Goal: Information Seeking & Learning: Find specific fact

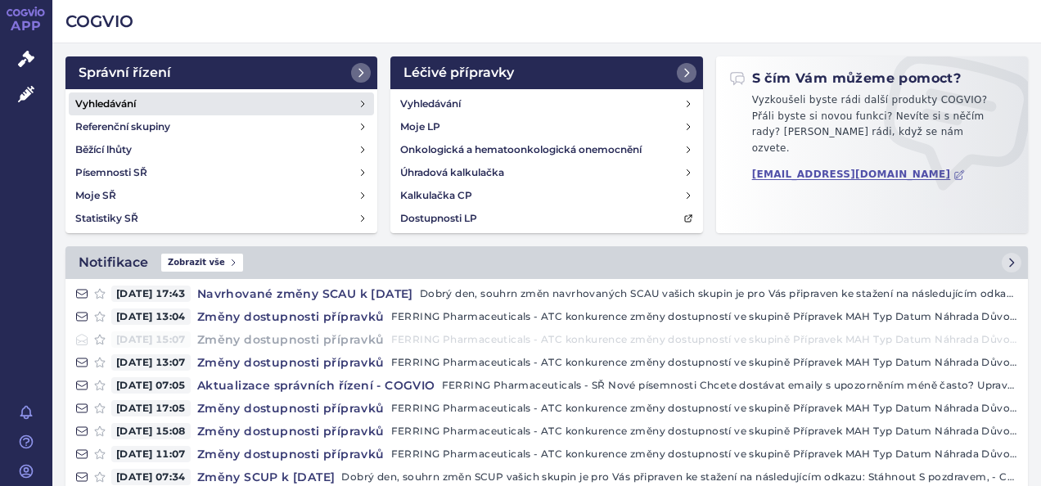
click at [128, 98] on h4 "Vyhledávání" at bounding box center [105, 104] width 61 height 16
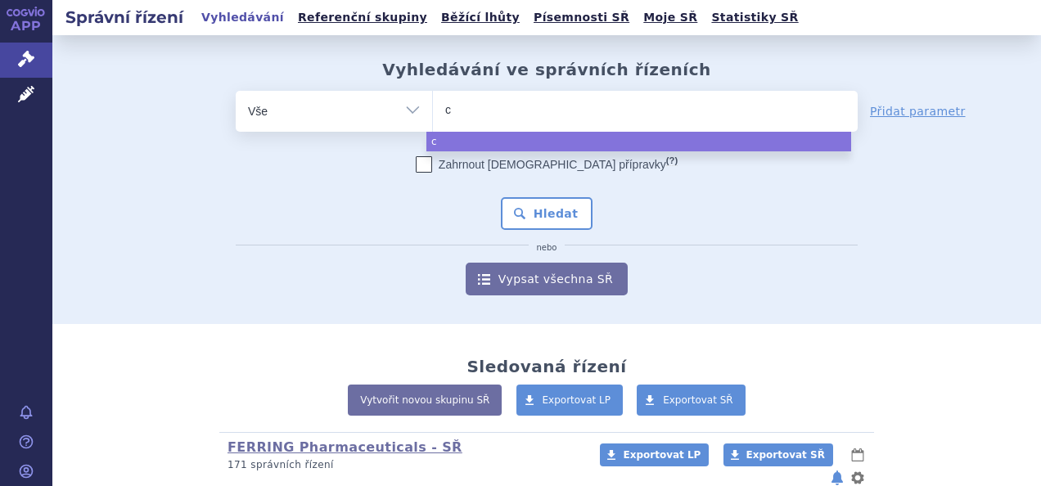
type input "ci"
type input "cir"
type input "cirt"
type input "cir"
type input "cir´"
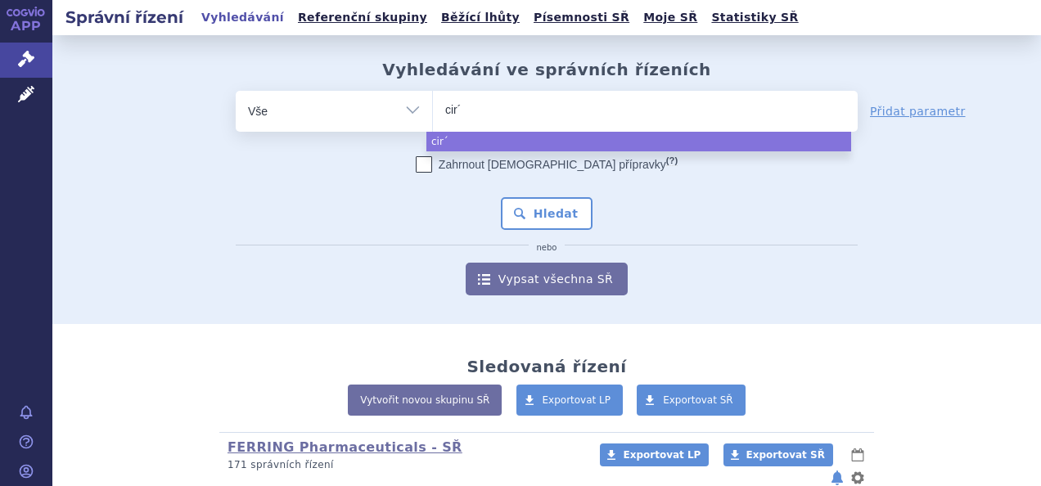
type input "cir"
type input "ci"
type input "c"
type input "co"
type input "cort"
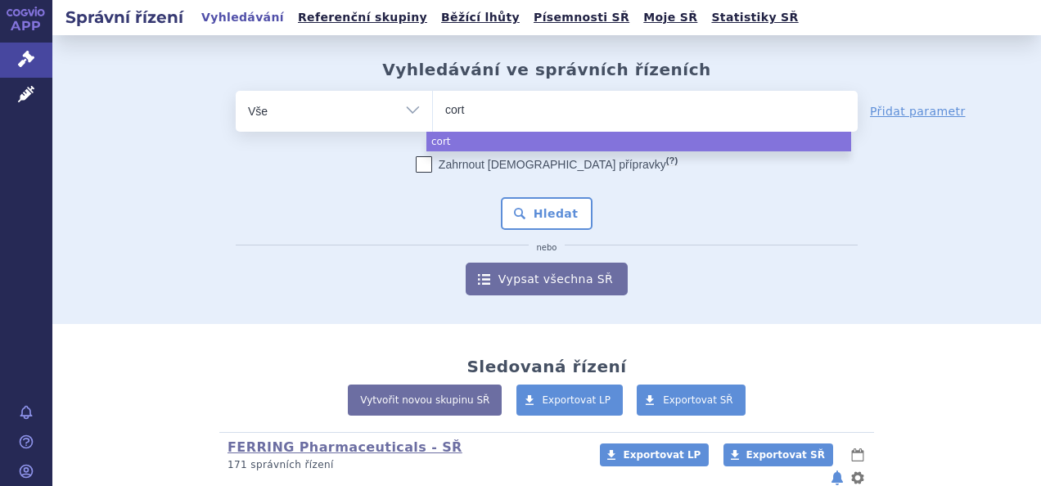
type input "corti"
type input "cortim"
type input "cortimen"
type input "[MEDICAL_DATA]"
select select "[MEDICAL_DATA]"
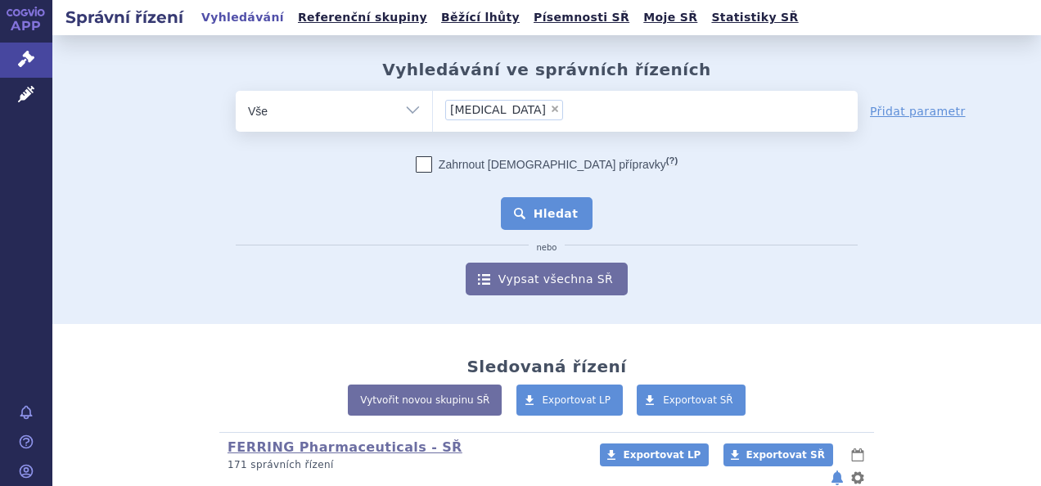
click at [555, 214] on button "Hledat" at bounding box center [547, 213] width 92 height 33
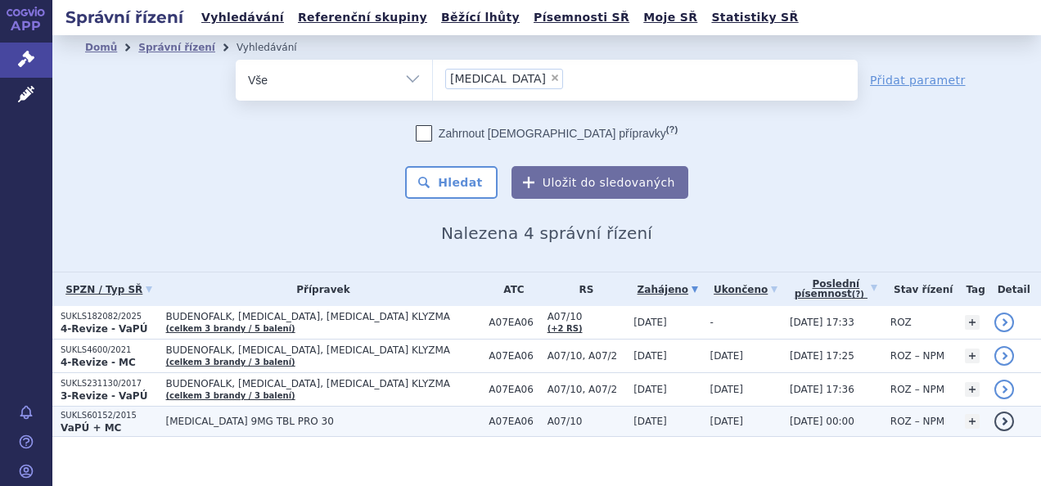
click at [90, 414] on p "SUKLS60152/2015" at bounding box center [109, 415] width 97 height 11
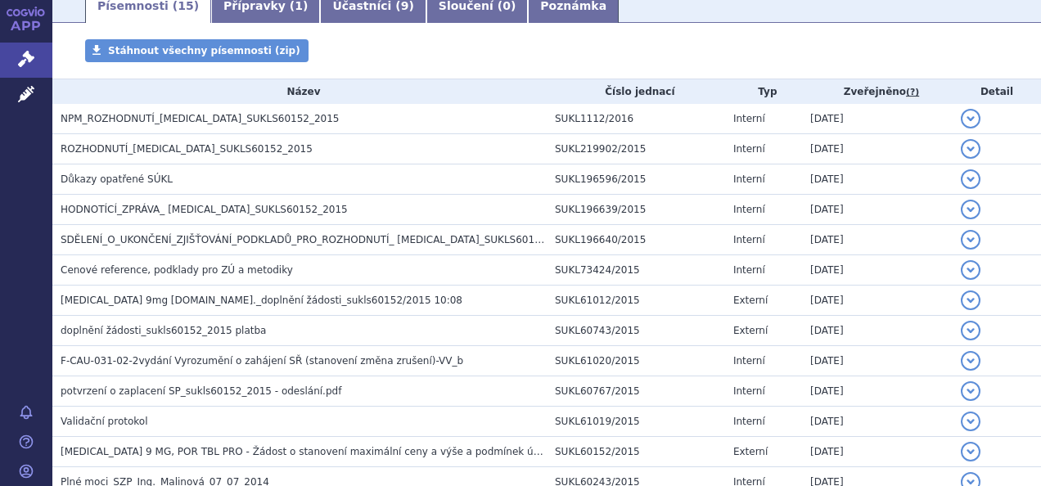
scroll to position [440, 0]
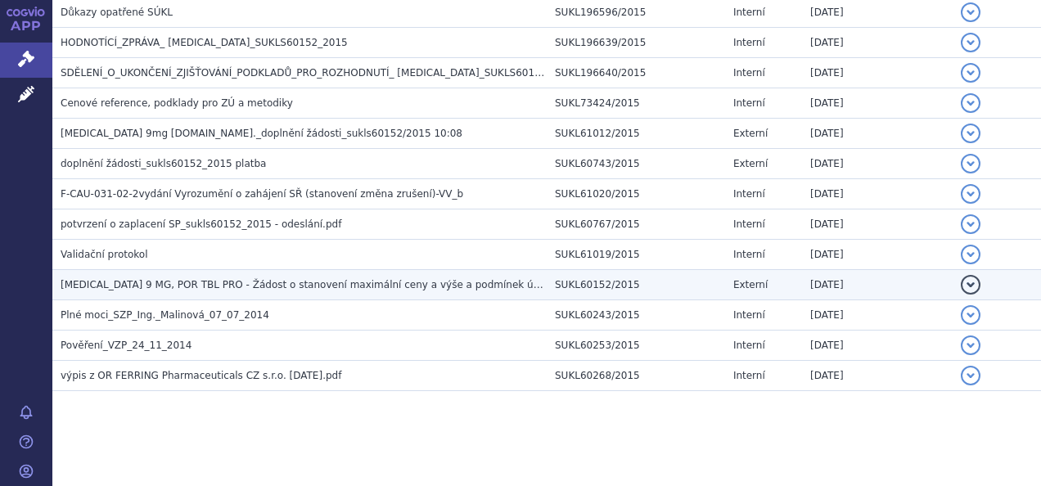
click at [236, 273] on td "[MEDICAL_DATA] 9 MG, POR TBL PRO - Žádost o stanovení maximální ceny a výše a p…" at bounding box center [299, 285] width 494 height 30
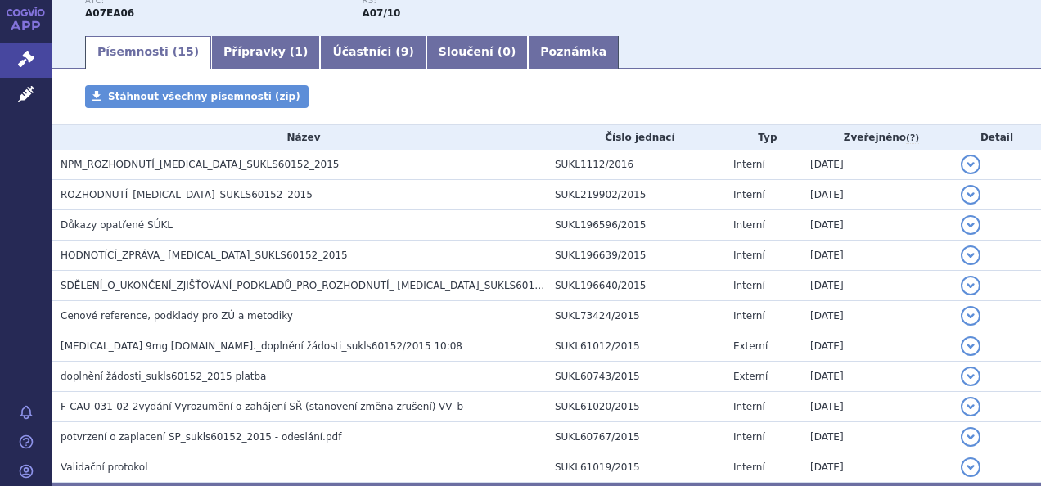
scroll to position [232, 0]
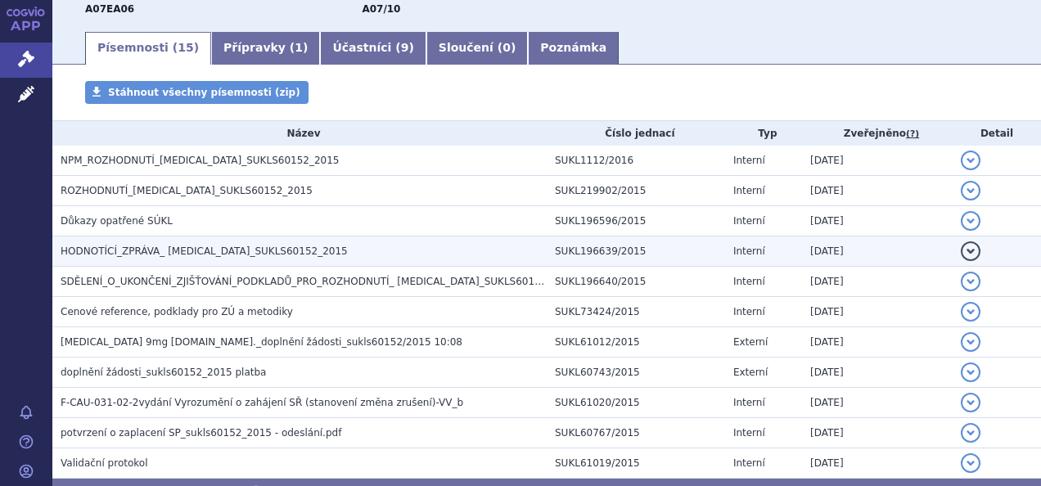
click at [192, 250] on span "HODNOTÍCÍ_ZPRÁVA_ CORTIMENT_SUKLS60152_2015" at bounding box center [204, 251] width 287 height 11
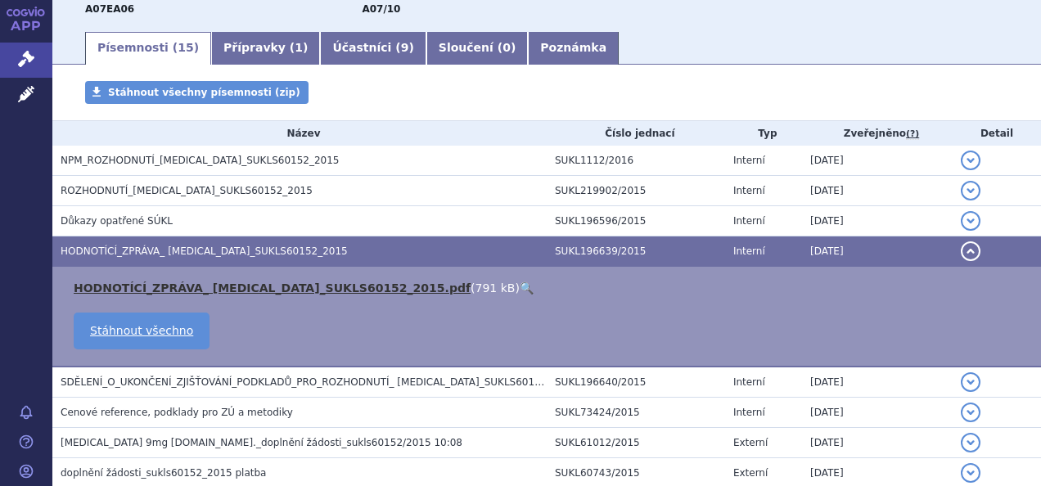
click at [204, 288] on link "HODNOTÍCÍ_ZPRÁVA_ CORTIMENT_SUKLS60152_2015.pdf" at bounding box center [272, 288] width 397 height 13
